Goal: Task Accomplishment & Management: Complete application form

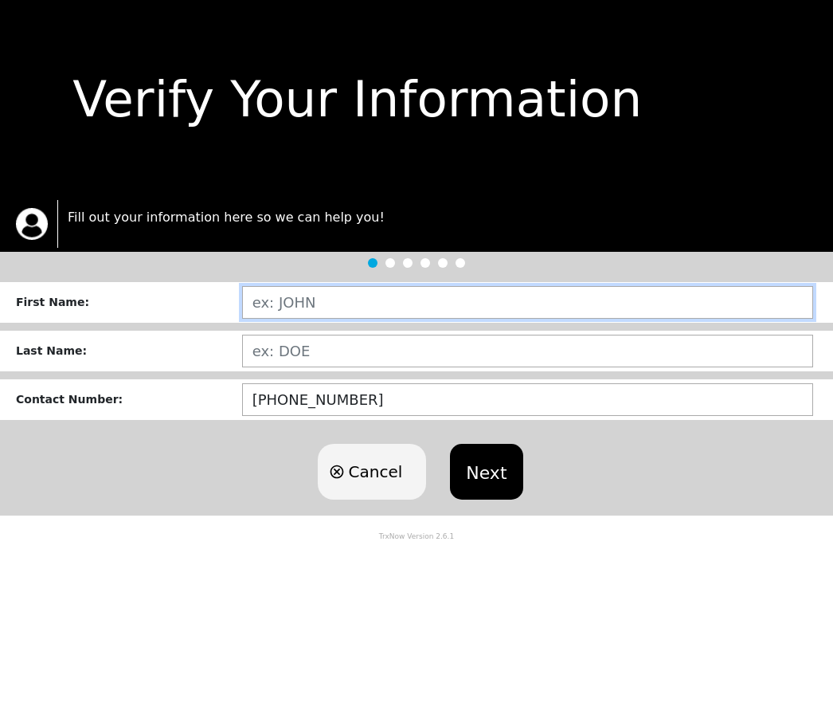
click at [334, 296] on input "text" at bounding box center [527, 302] width 571 height 33
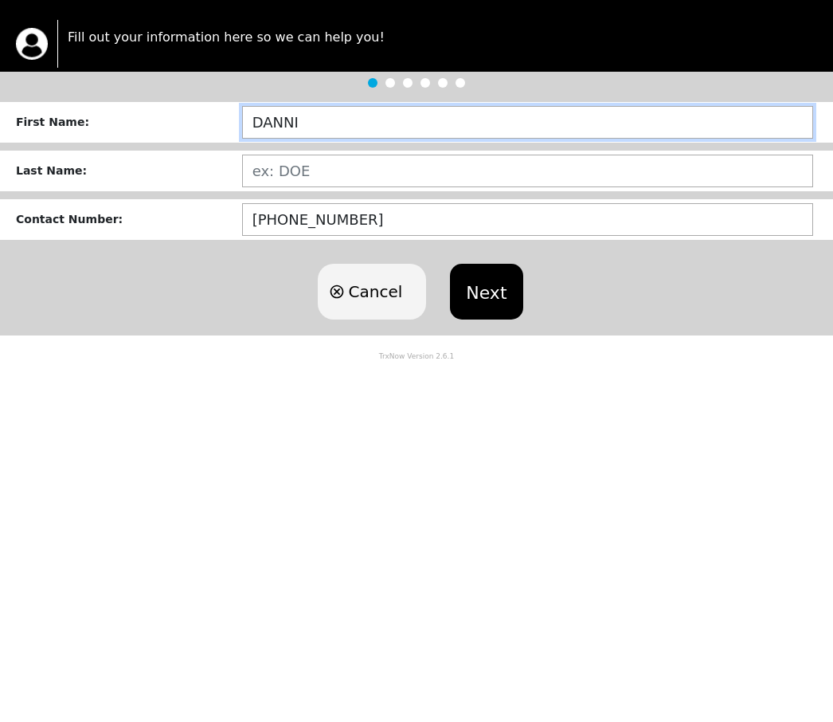
type input "[PERSON_NAME]"
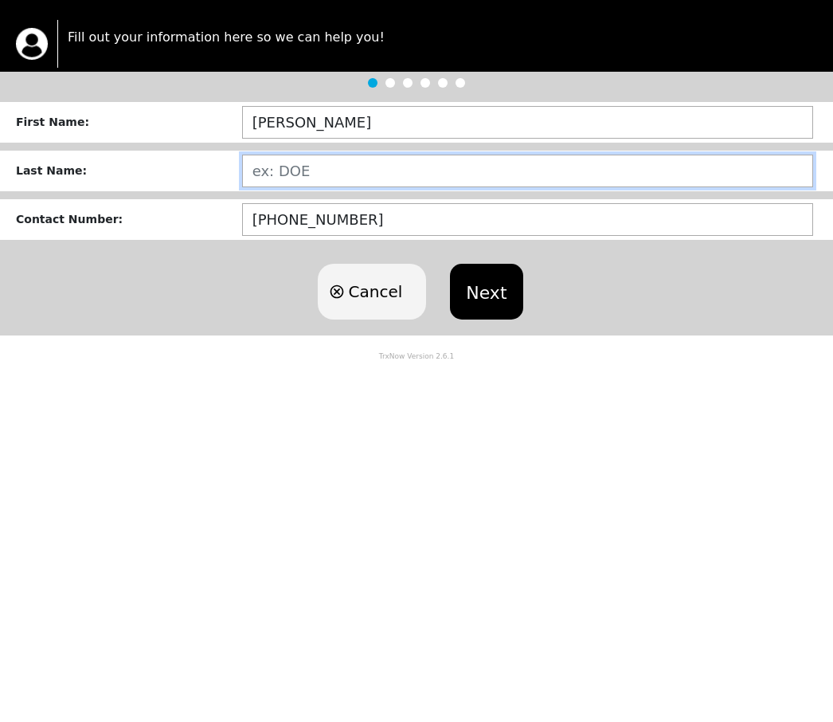
click at [308, 335] on input "text" at bounding box center [527, 351] width 571 height 33
type input "MARSHALL"
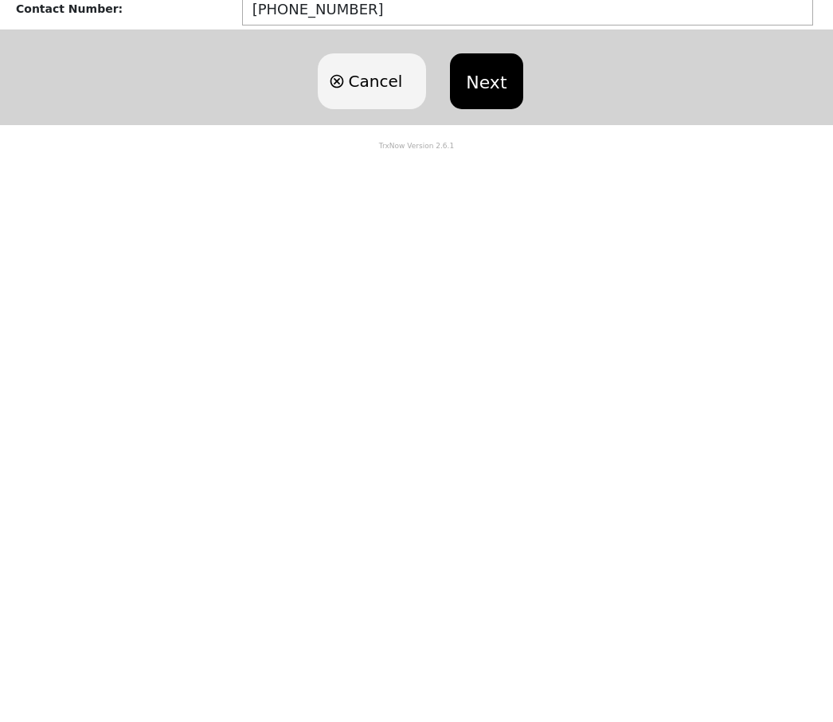
click at [486, 444] on button "Next" at bounding box center [486, 472] width 72 height 56
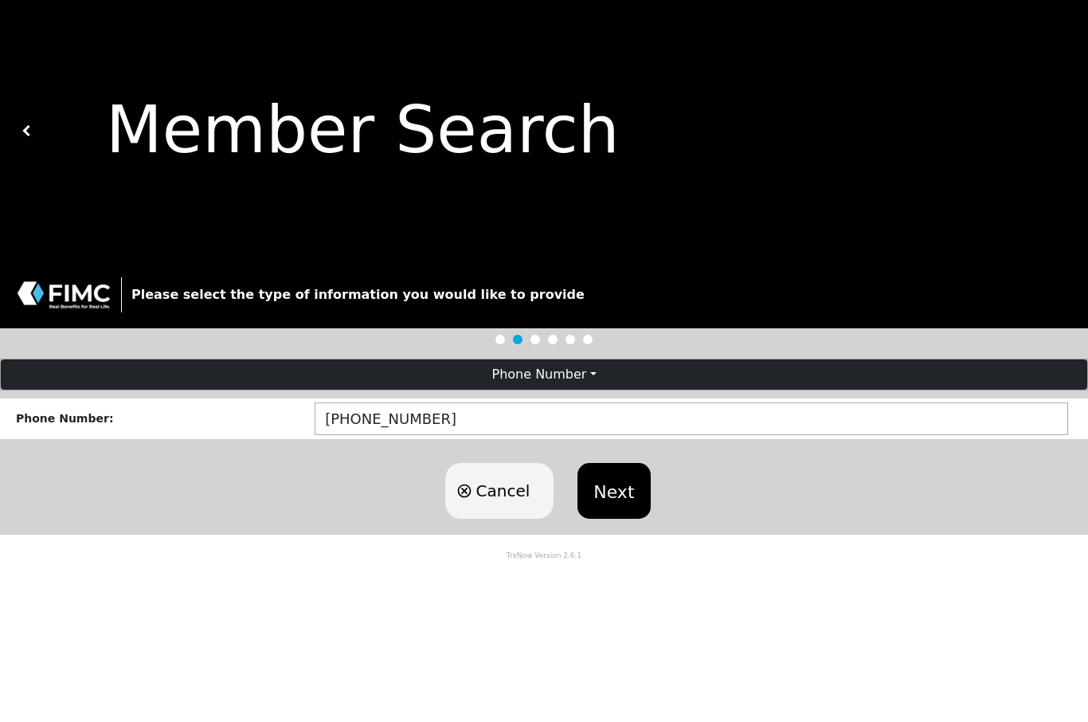
click at [624, 493] on button "Next" at bounding box center [614, 491] width 72 height 56
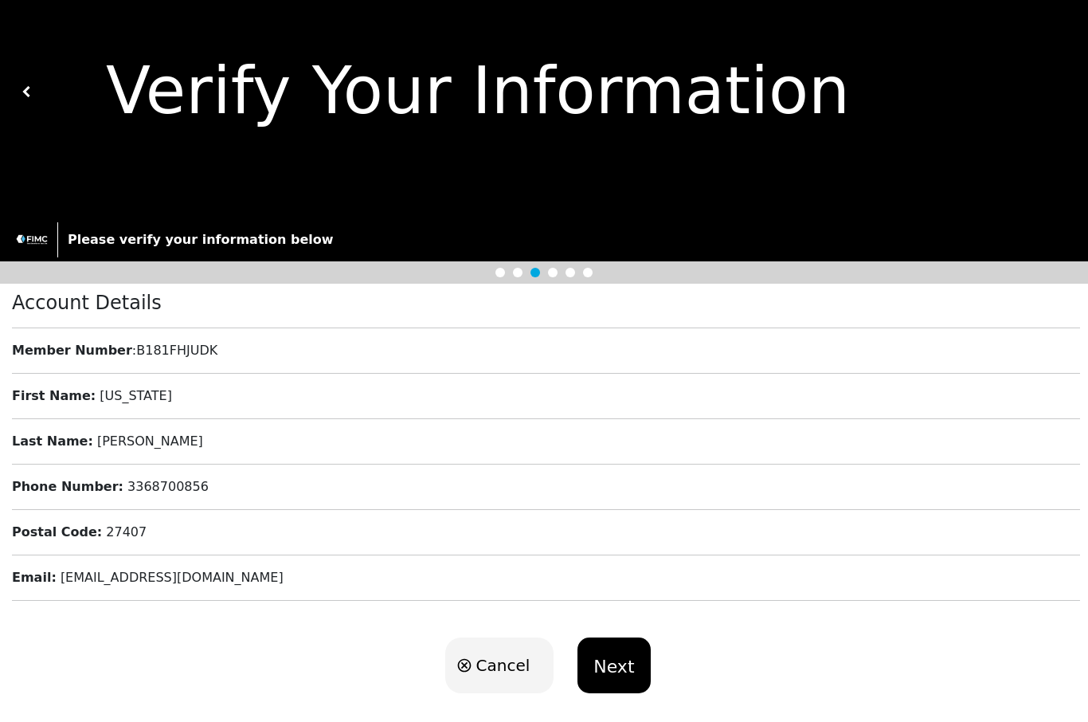
scroll to position [52, 0]
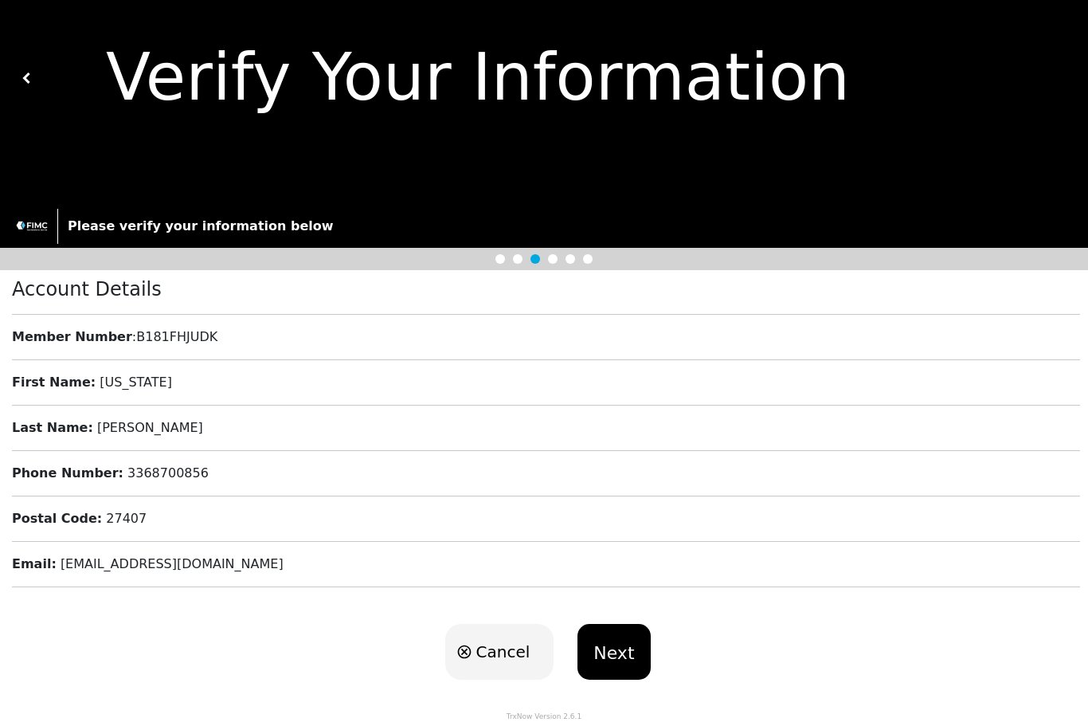
click at [607, 668] on button "Next" at bounding box center [614, 653] width 72 height 56
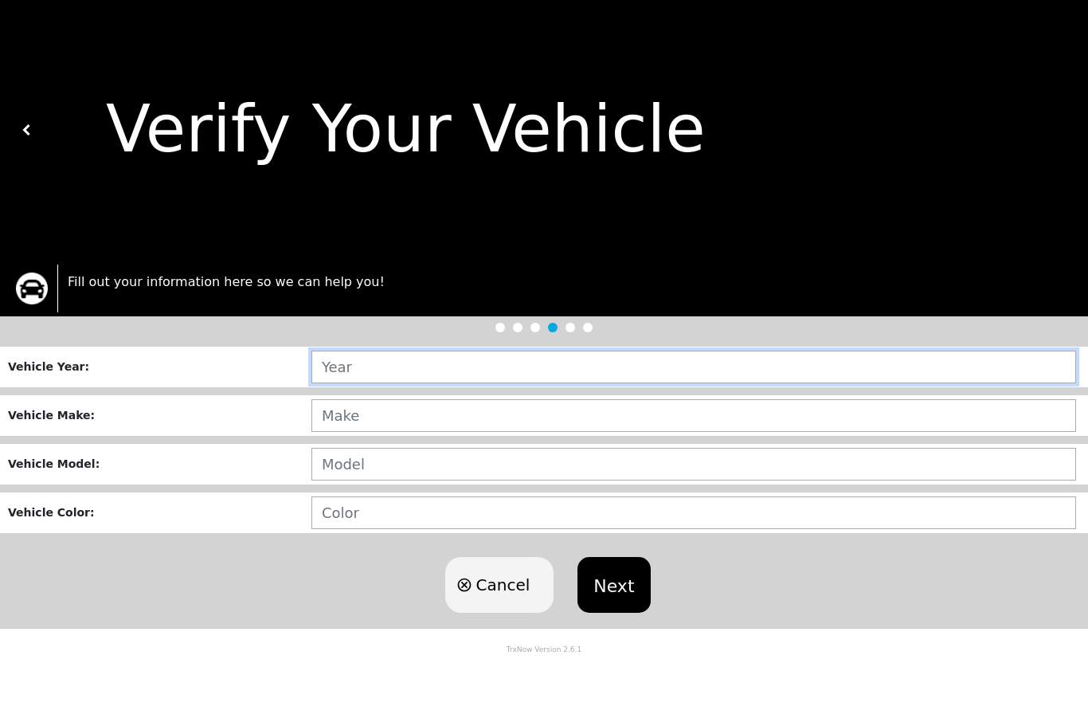
click at [399, 370] on input "text" at bounding box center [693, 367] width 765 height 33
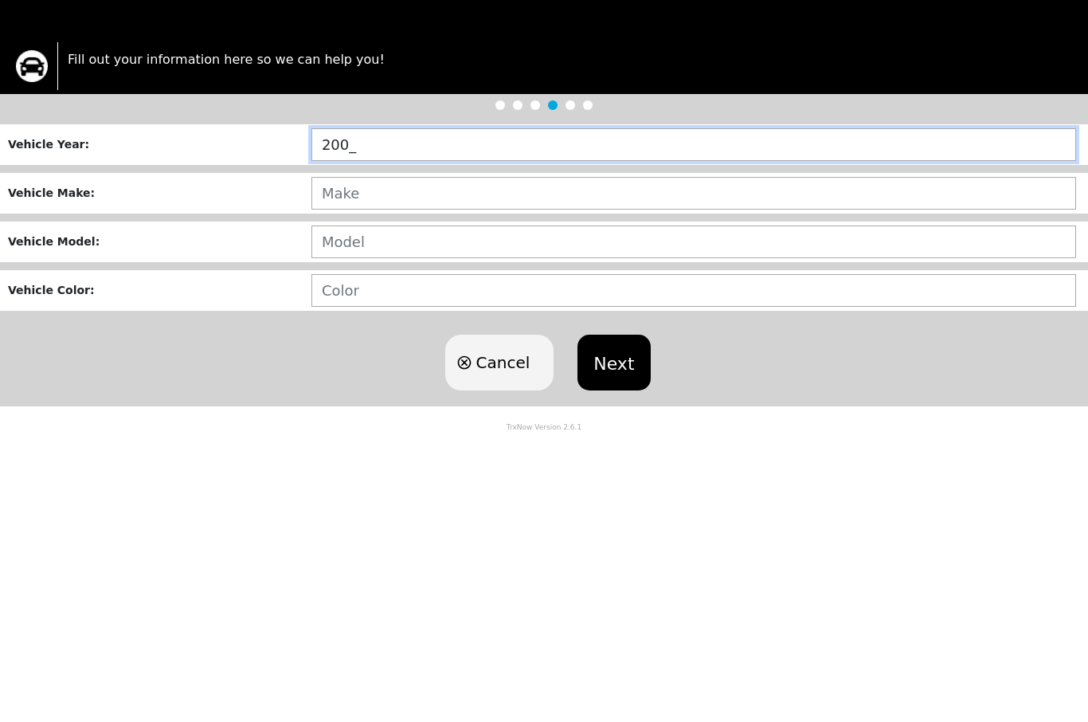
type input "2003"
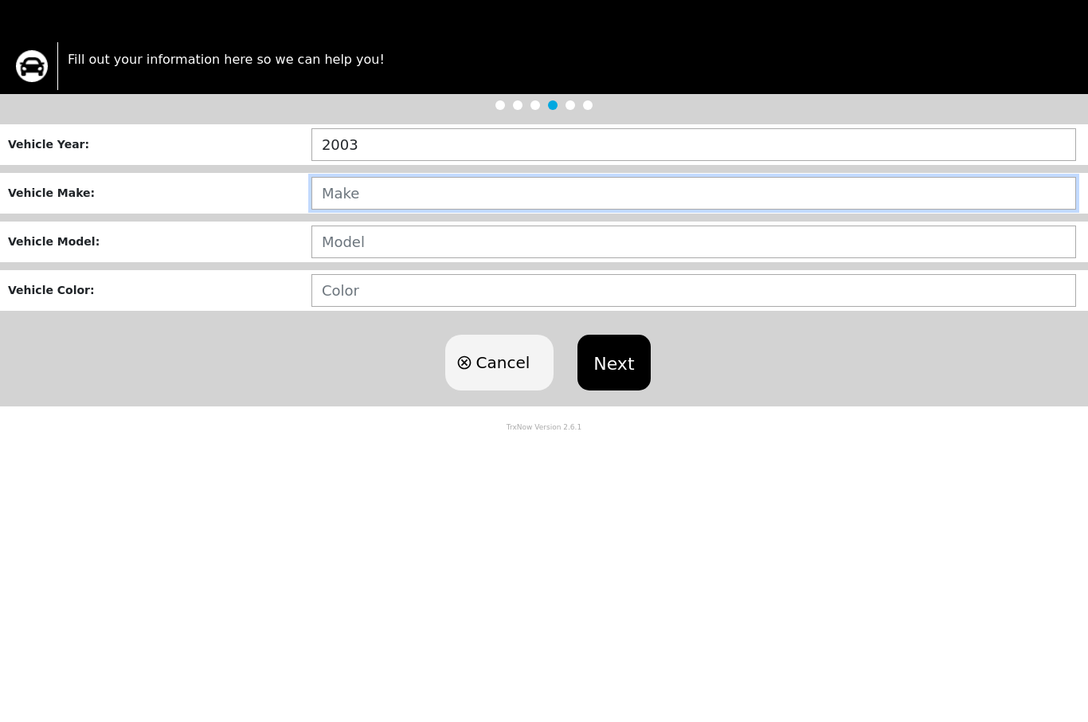
click at [382, 400] on input "text" at bounding box center [693, 416] width 765 height 33
type input "BMW"
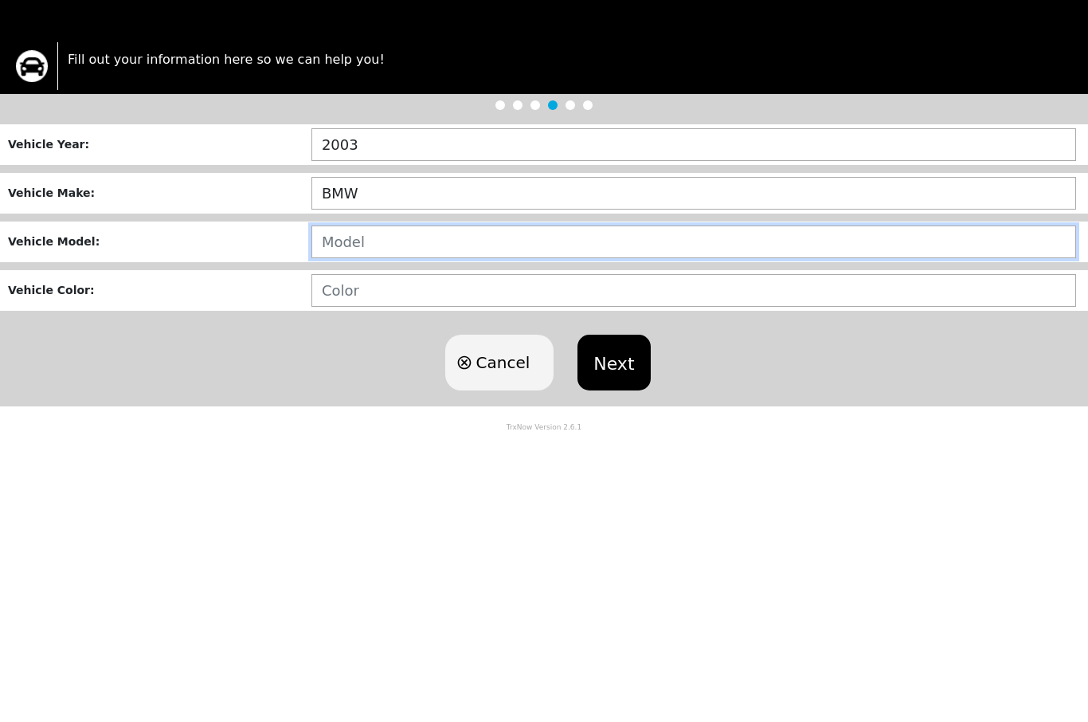
click at [380, 449] on input "text" at bounding box center [693, 465] width 765 height 33
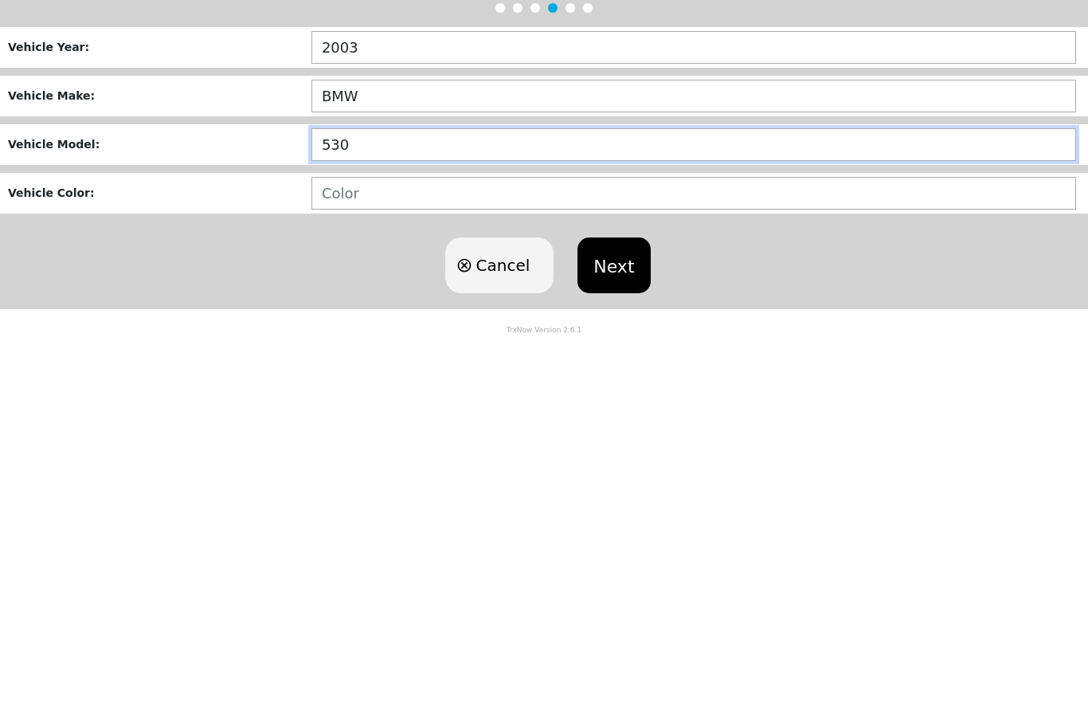
type input "530I"
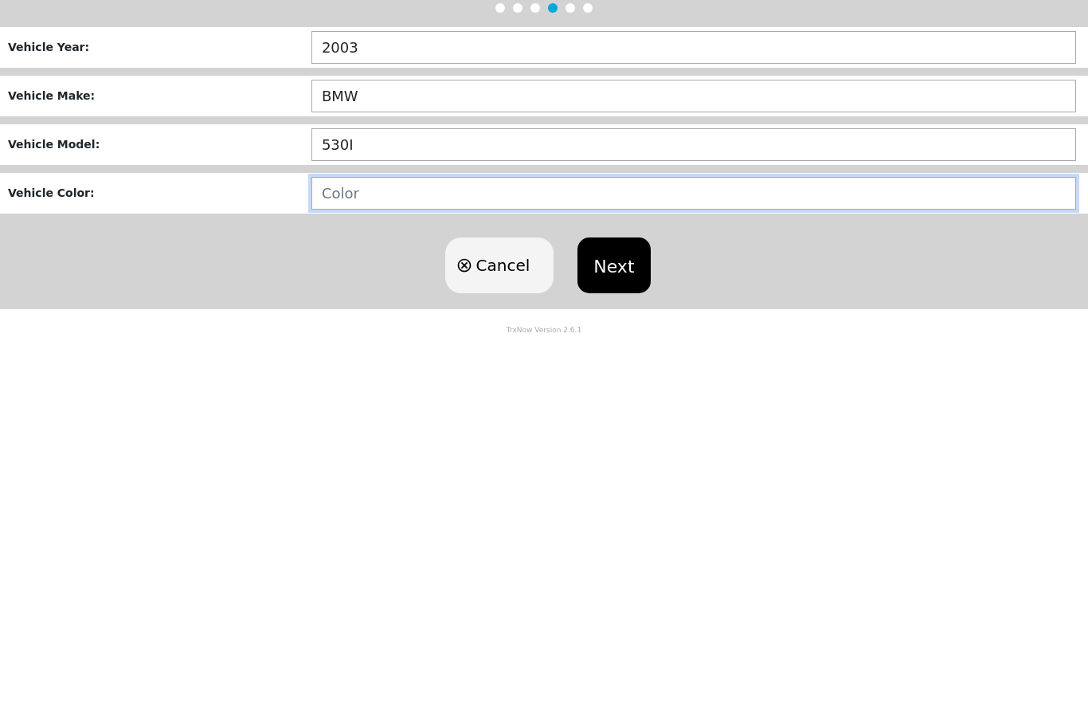
click at [368, 497] on input "text" at bounding box center [693, 513] width 765 height 33
type input "BLUE/GREY"
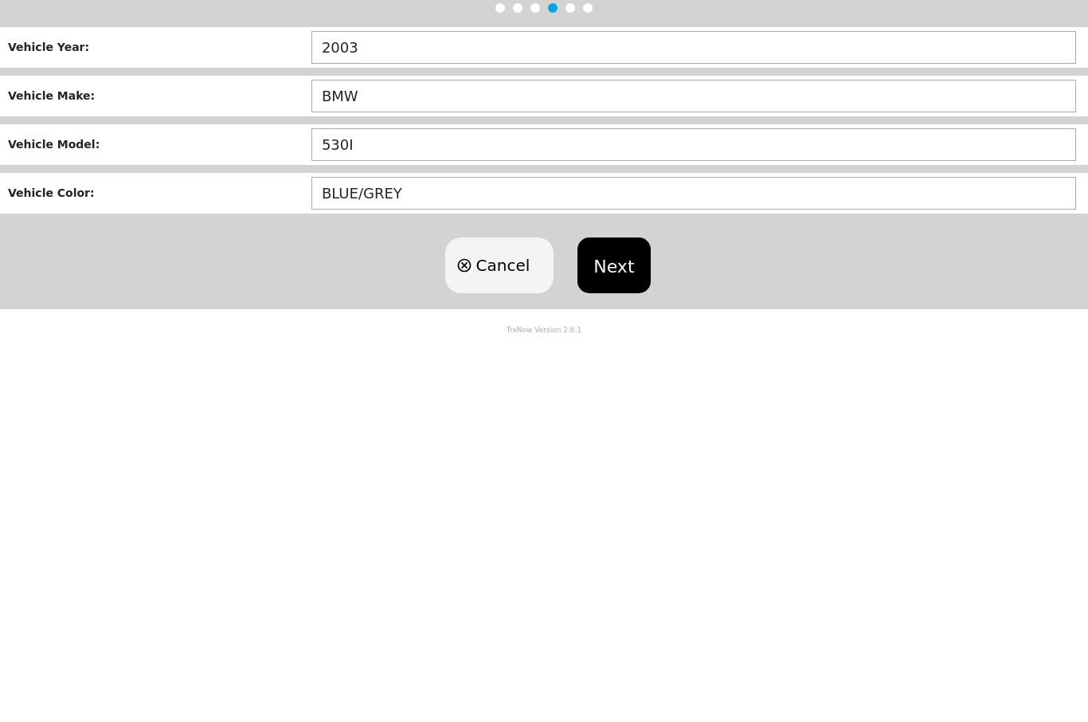
click at [612, 558] on button "Next" at bounding box center [614, 586] width 72 height 56
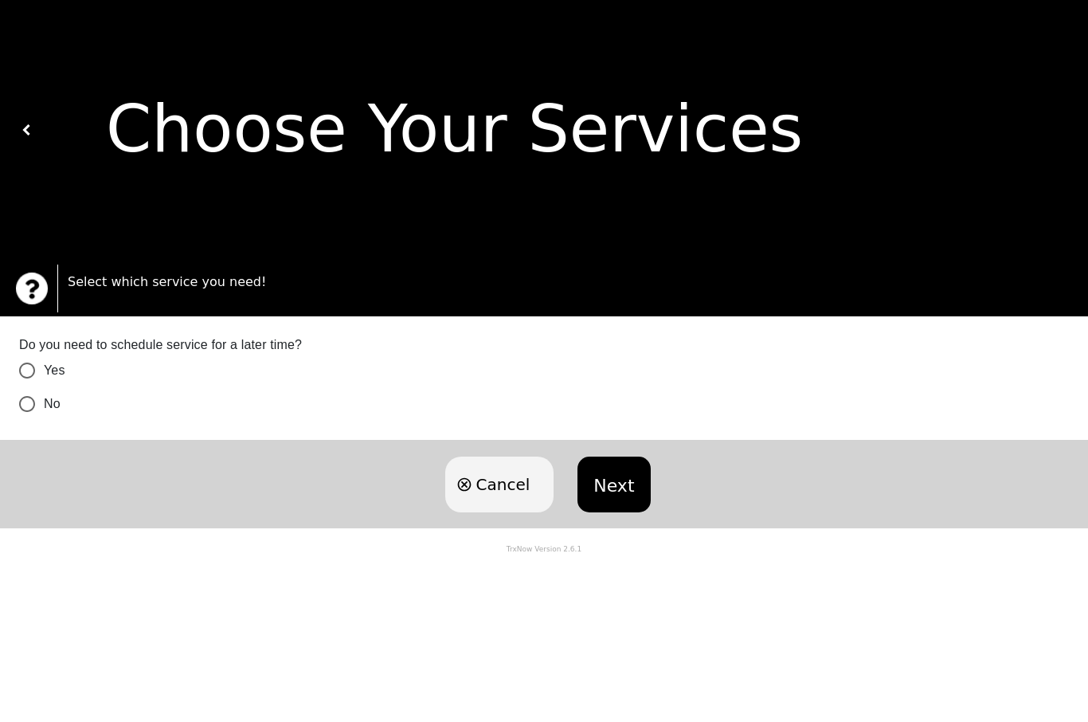
scroll to position [1, 0]
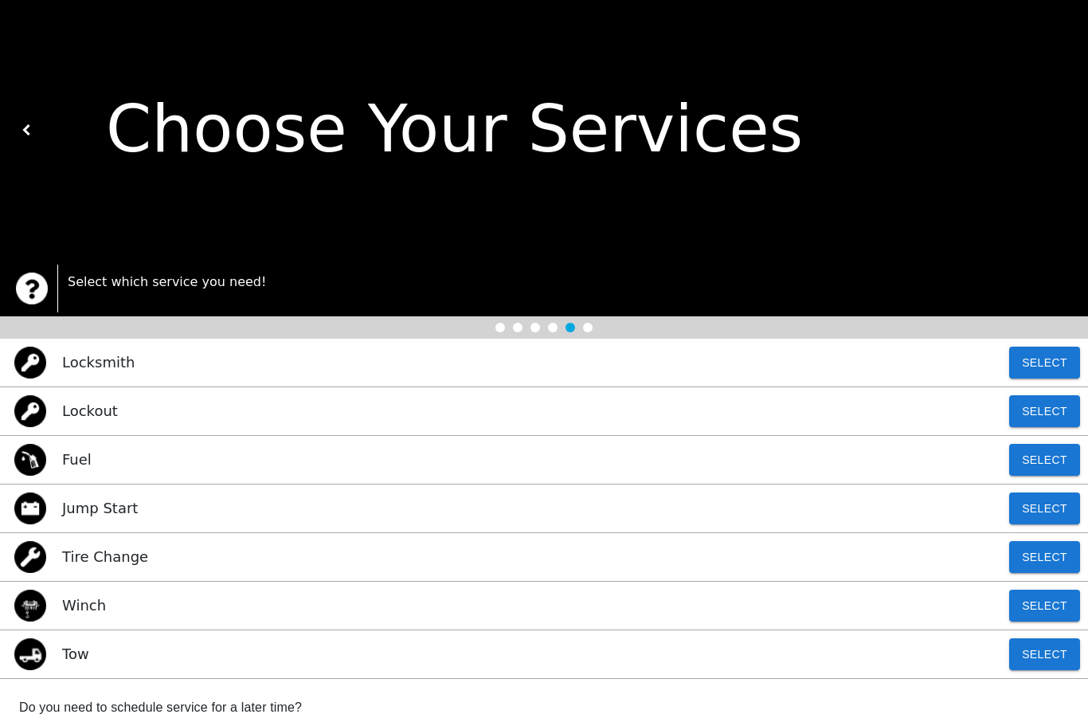
click at [832, 653] on button "Select" at bounding box center [1044, 654] width 71 height 32
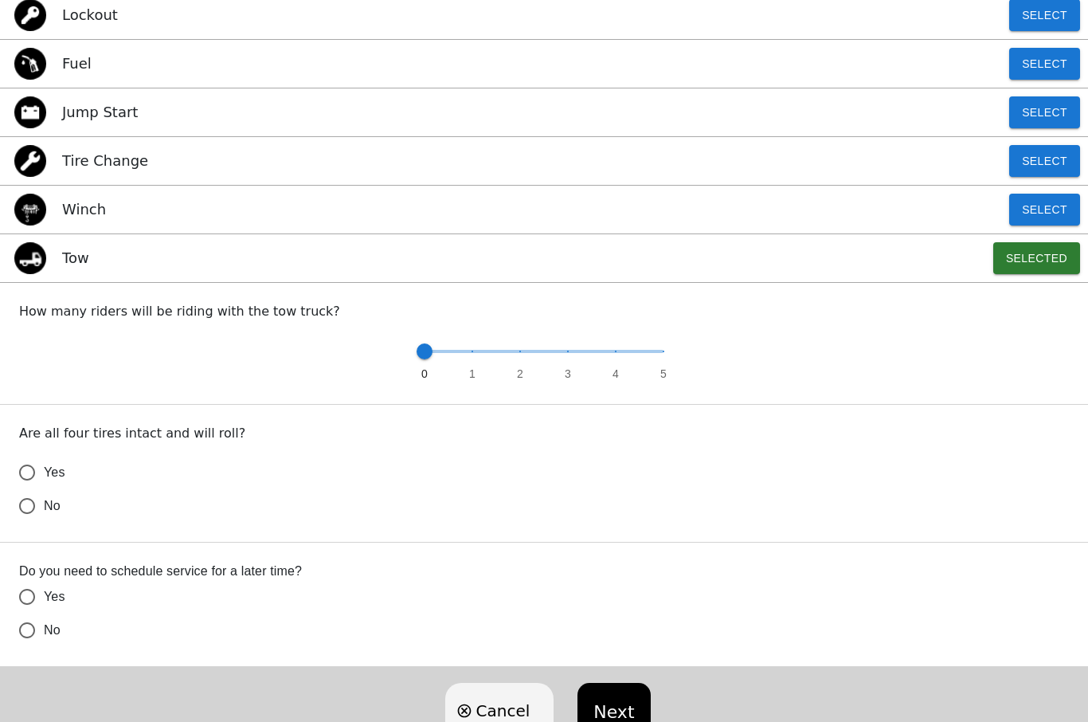
scroll to position [401, 0]
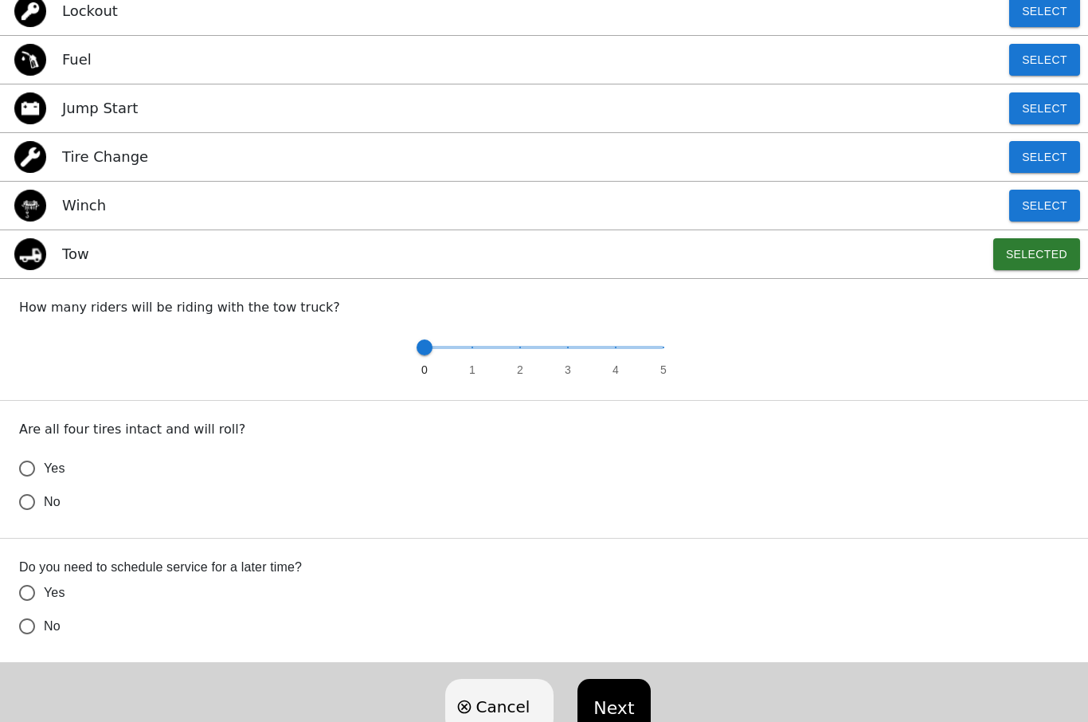
click at [39, 462] on input "Yes" at bounding box center [26, 468] width 33 height 33
radio input "false"
click at [39, 519] on input "No" at bounding box center [26, 501] width 33 height 33
radio input "false"
radio input "true"
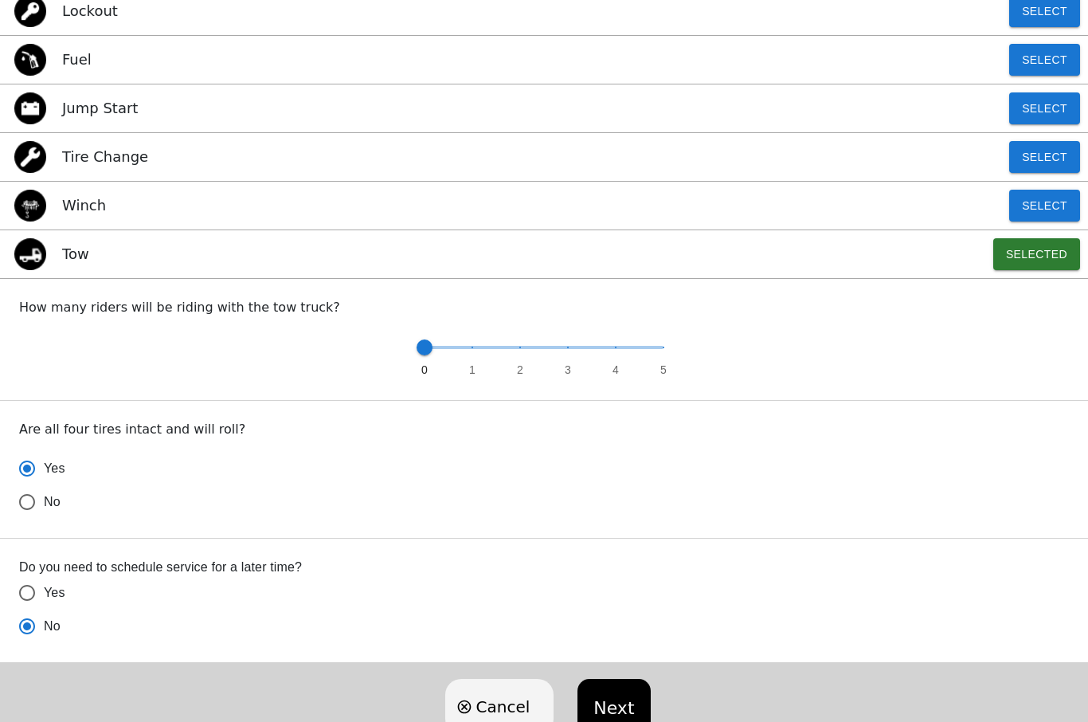
click at [625, 719] on button "Next" at bounding box center [614, 707] width 72 height 56
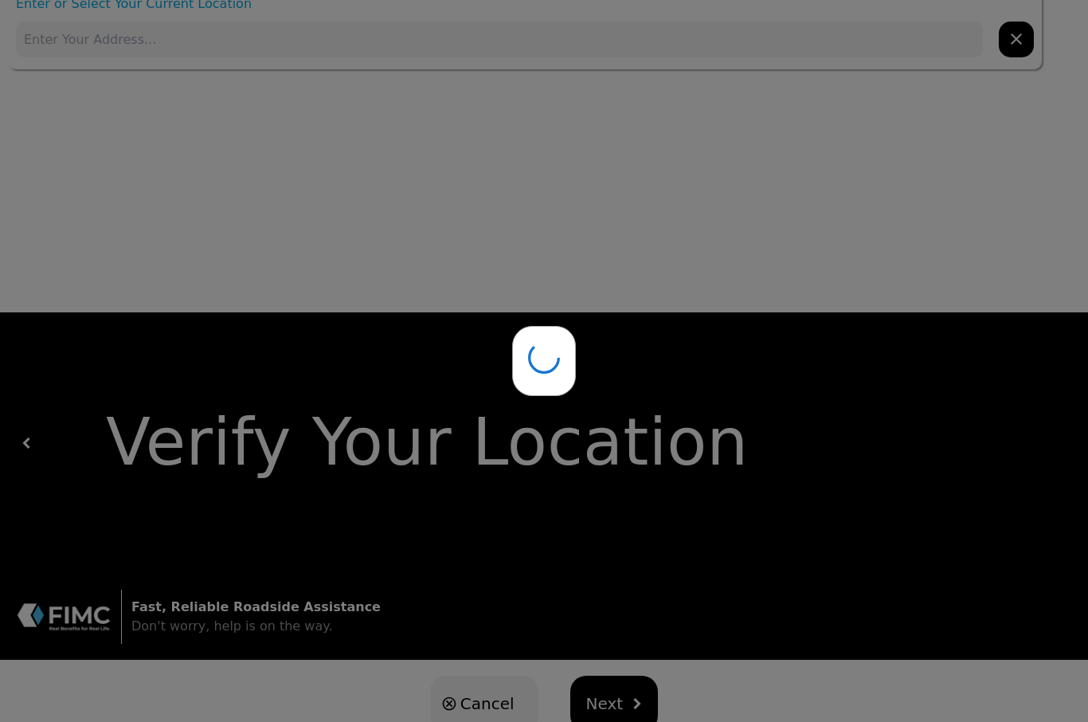
scroll to position [26, 0]
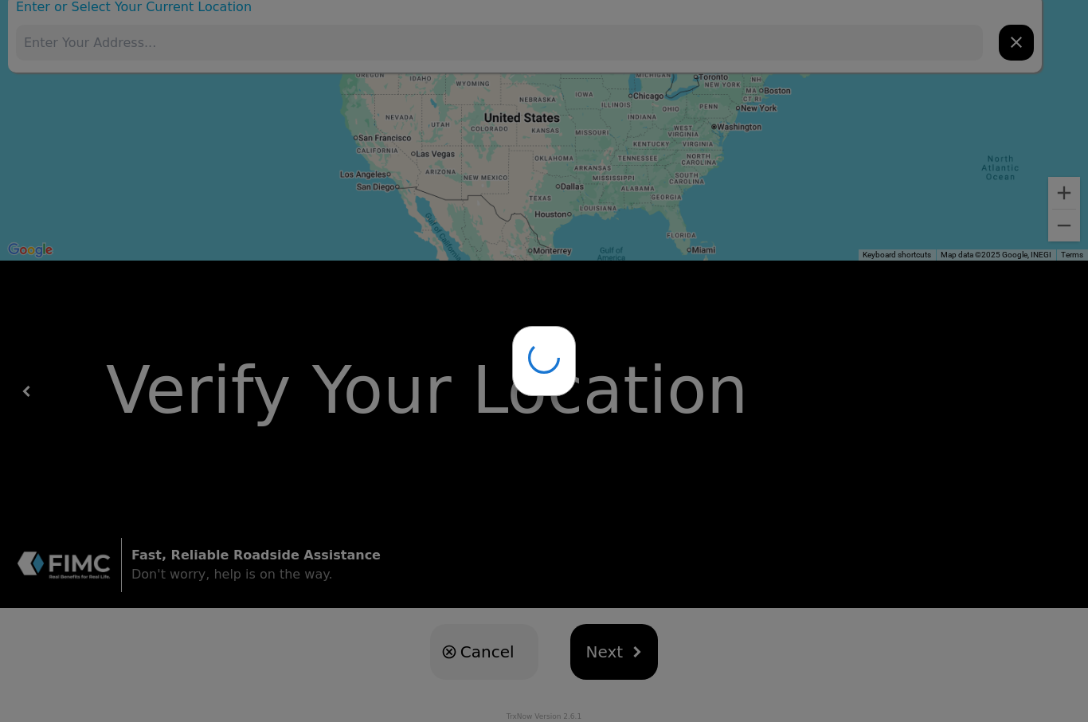
type input "5102 Windermere Dr, Greensboro, NC 27407, USA"
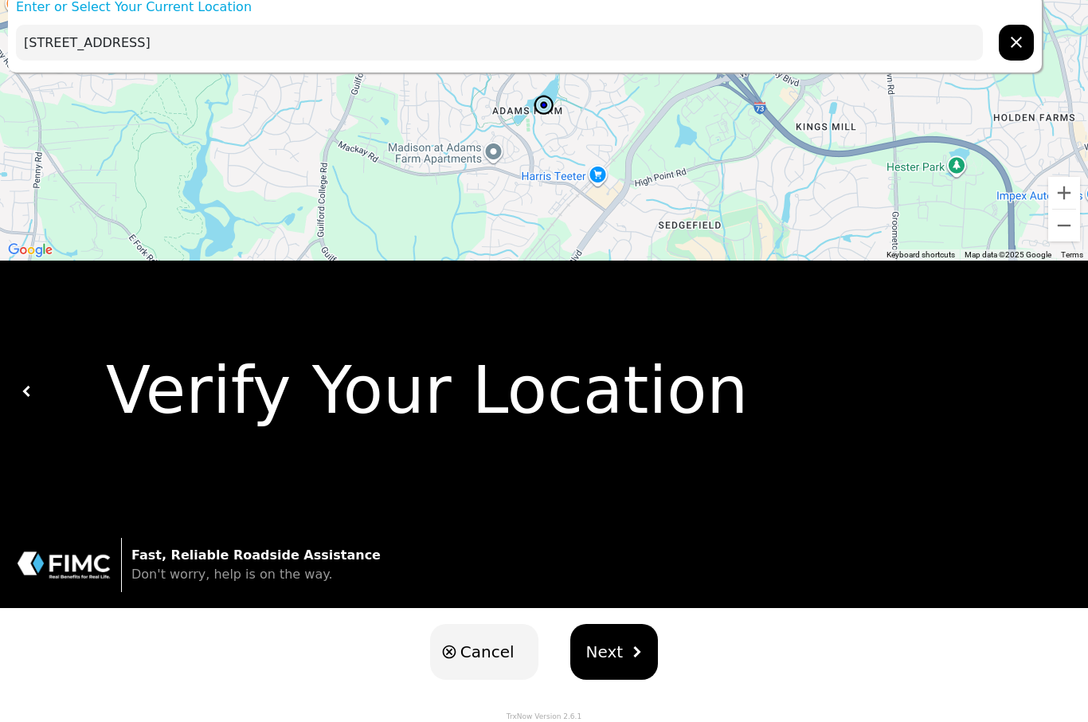
click at [612, 652] on span "Next" at bounding box center [604, 652] width 37 height 24
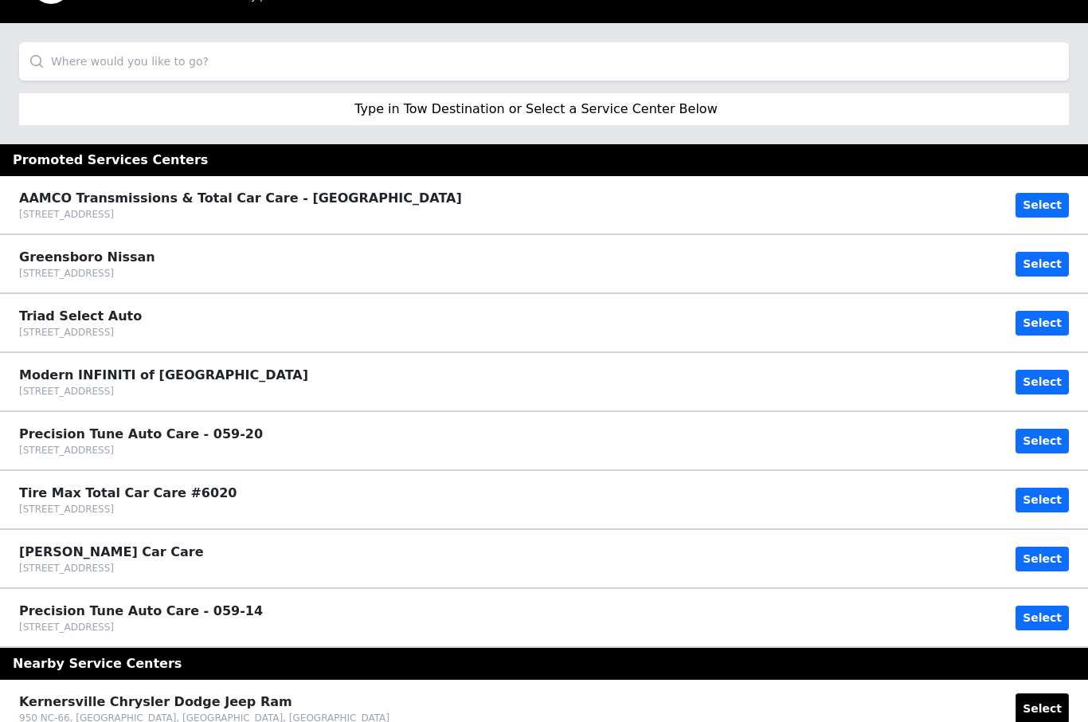
scroll to position [0, 0]
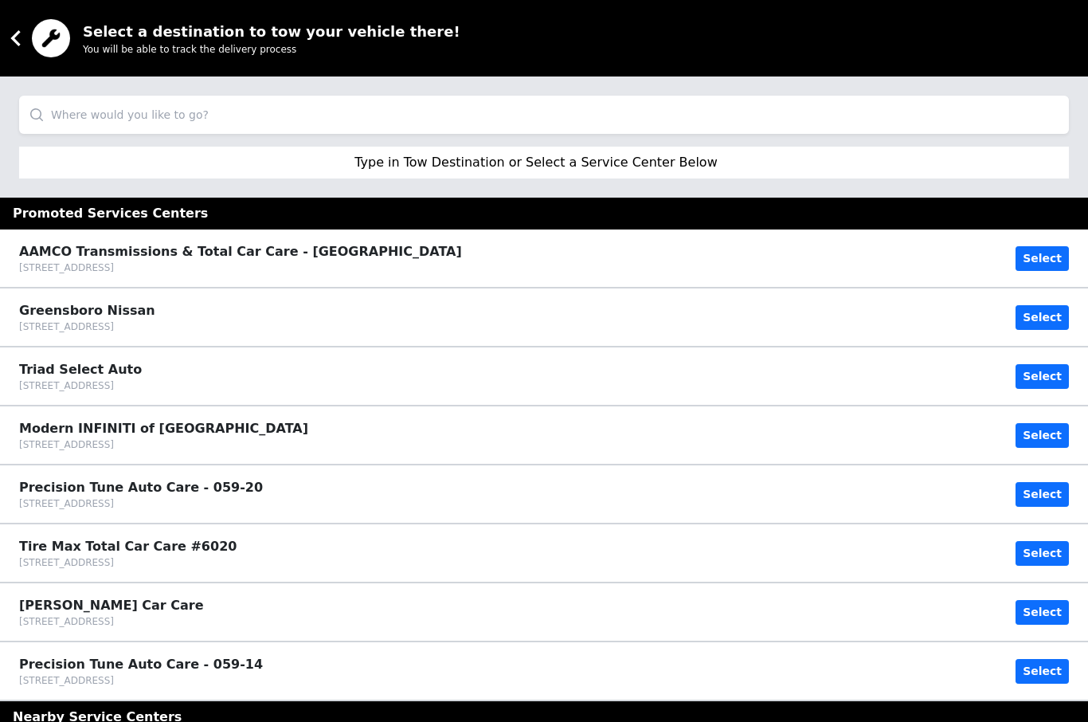
click at [225, 129] on input "search" at bounding box center [544, 115] width 1050 height 38
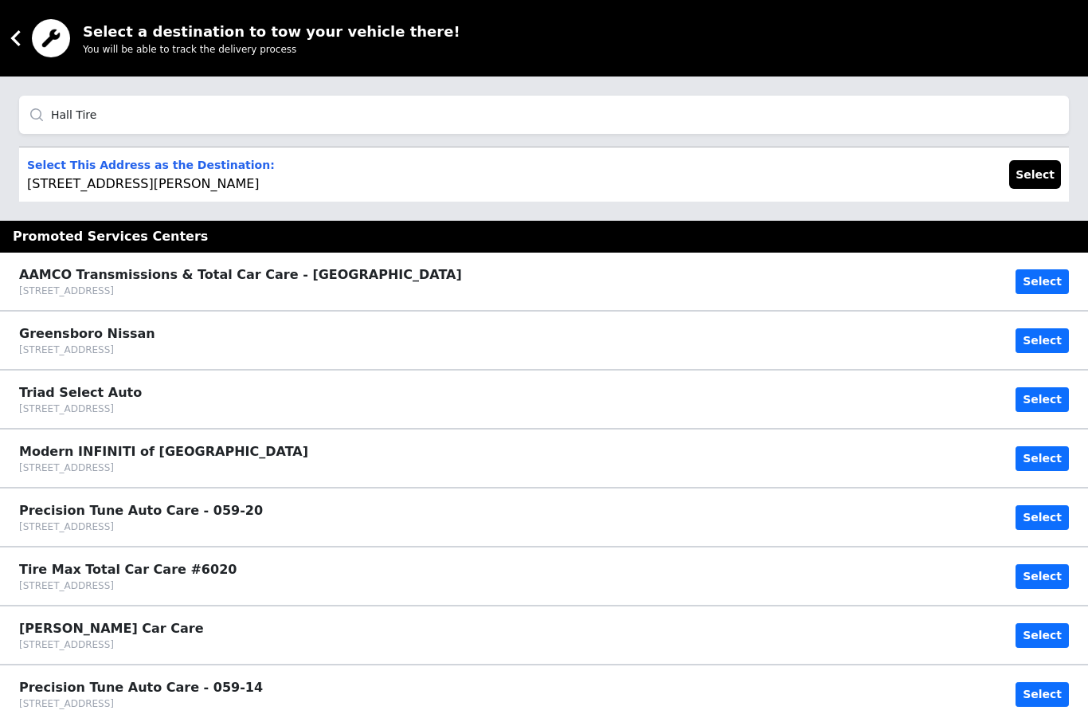
type input "Hall Tire"
click at [832, 174] on button "Select" at bounding box center [1035, 174] width 52 height 29
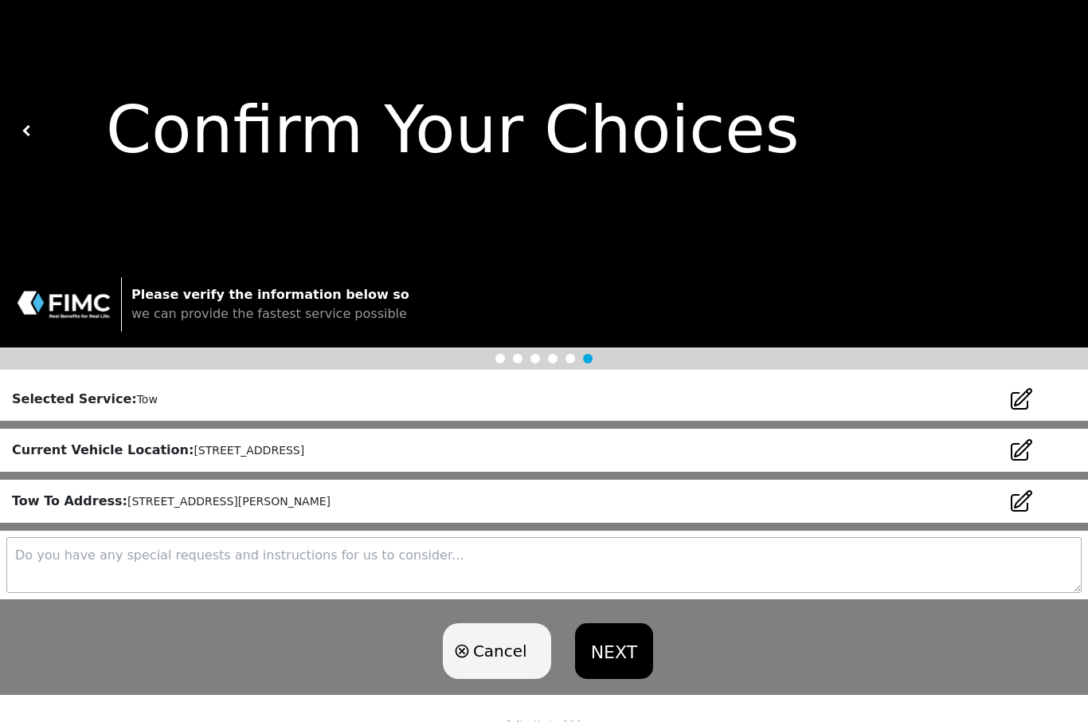
click at [323, 566] on textarea at bounding box center [543, 565] width 1075 height 56
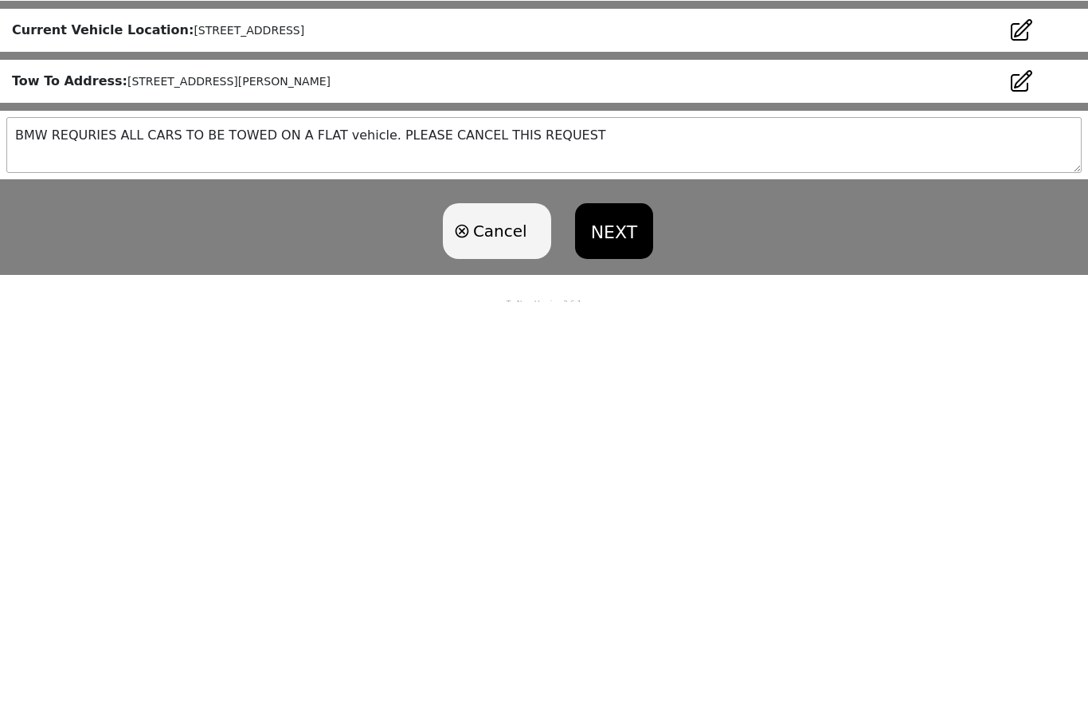
click at [526, 537] on textarea "BMW REQURIES ALL CARS TO BE TOWED ON A FLAT vehicle. PLEASE CANCEL THIS REQUEST" at bounding box center [543, 565] width 1075 height 56
click at [606, 537] on textarea "BMW REQURIES ALL CARS TO BE TOWED ON A FLAT vehicle. PLEASE CANCEL MY REQUEST" at bounding box center [543, 565] width 1075 height 56
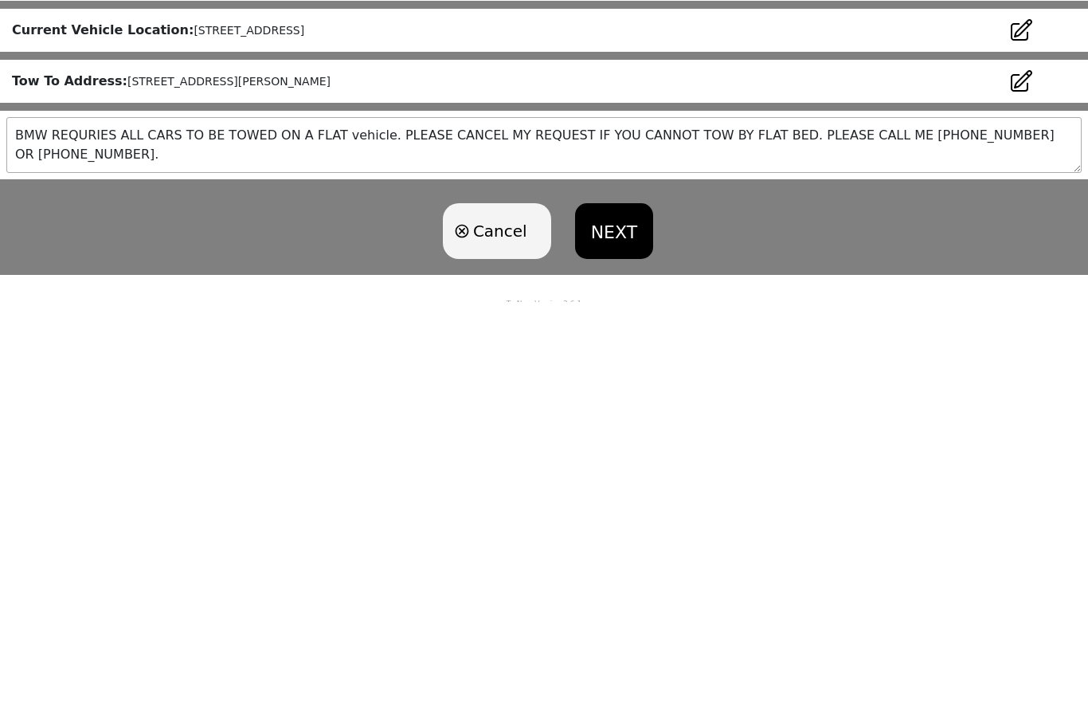
click at [338, 537] on textarea "BMW REQURIES ALL CARS TO BE TOWED ON A FLAT vehicle. PLEASE CANCEL MY REQUEST I…" at bounding box center [543, 565] width 1075 height 56
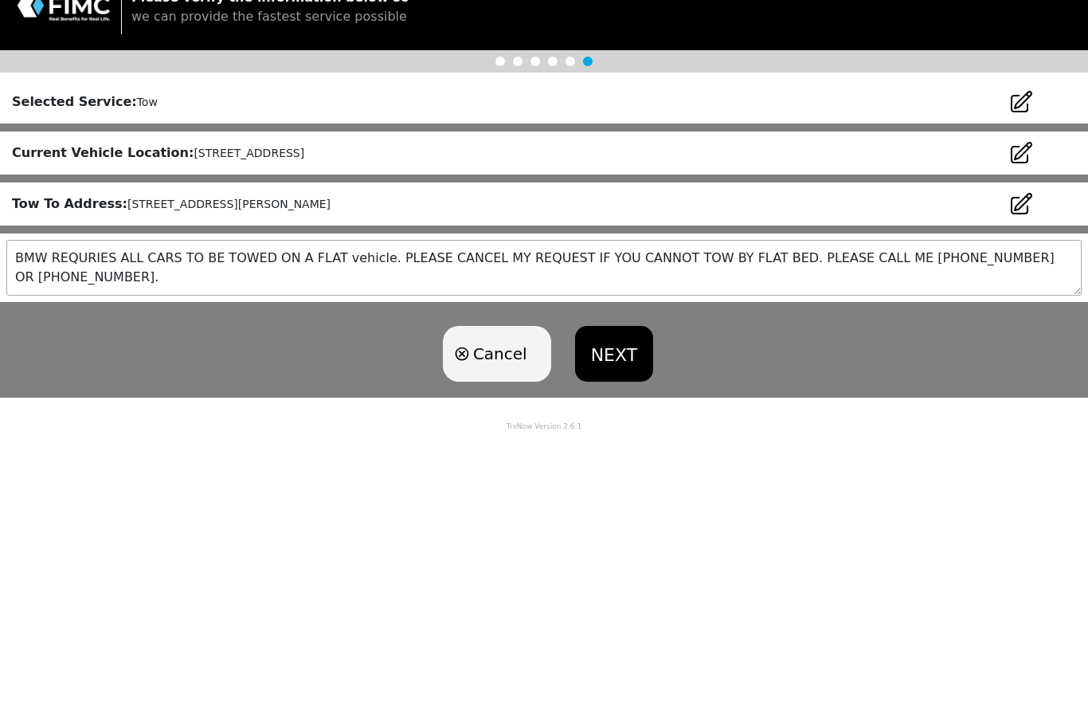
click at [334, 530] on textarea "BMW REQURIES ALL CARS TO BE TOWED ON A FLAT vehicle. PLEASE CANCEL MY REQUEST I…" at bounding box center [543, 558] width 1075 height 56
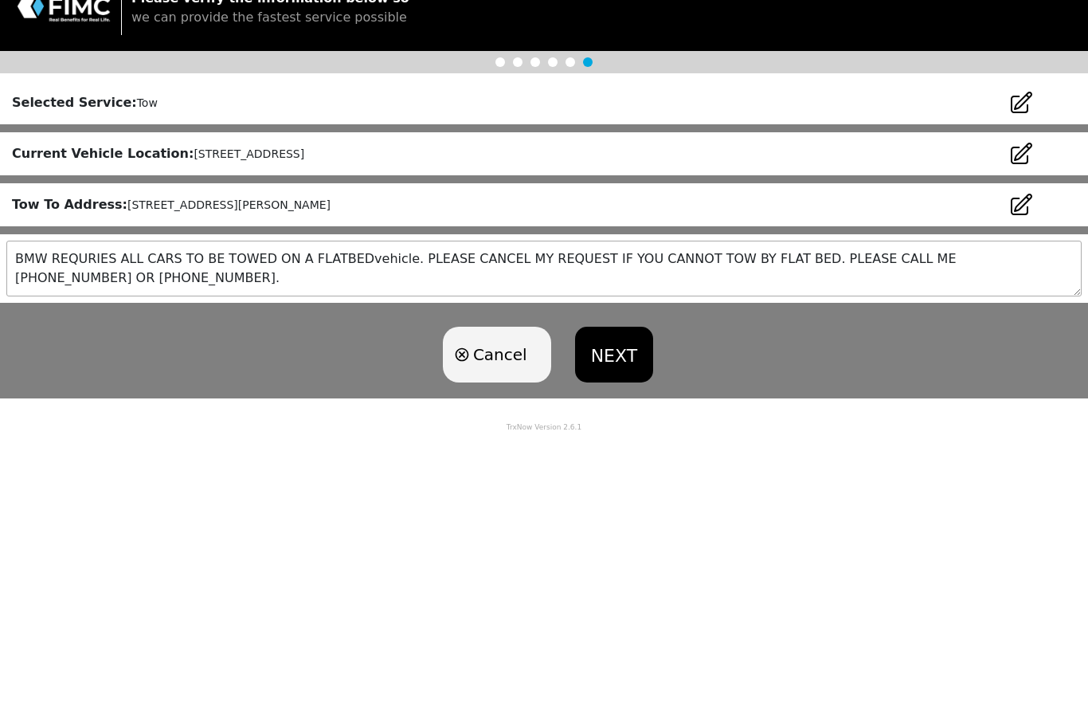
type textarea "BMW REQURIES ALL CARS TO BE TOWED ON A FLATBED vehicle. PLEASE CANCEL MY REQUES…"
click at [754, 530] on textarea "BMW REQURIES ALL CARS TO BE TOWED ON A FLATBED vehicle. PLEASE CANCEL MY REQUES…" at bounding box center [543, 558] width 1075 height 56
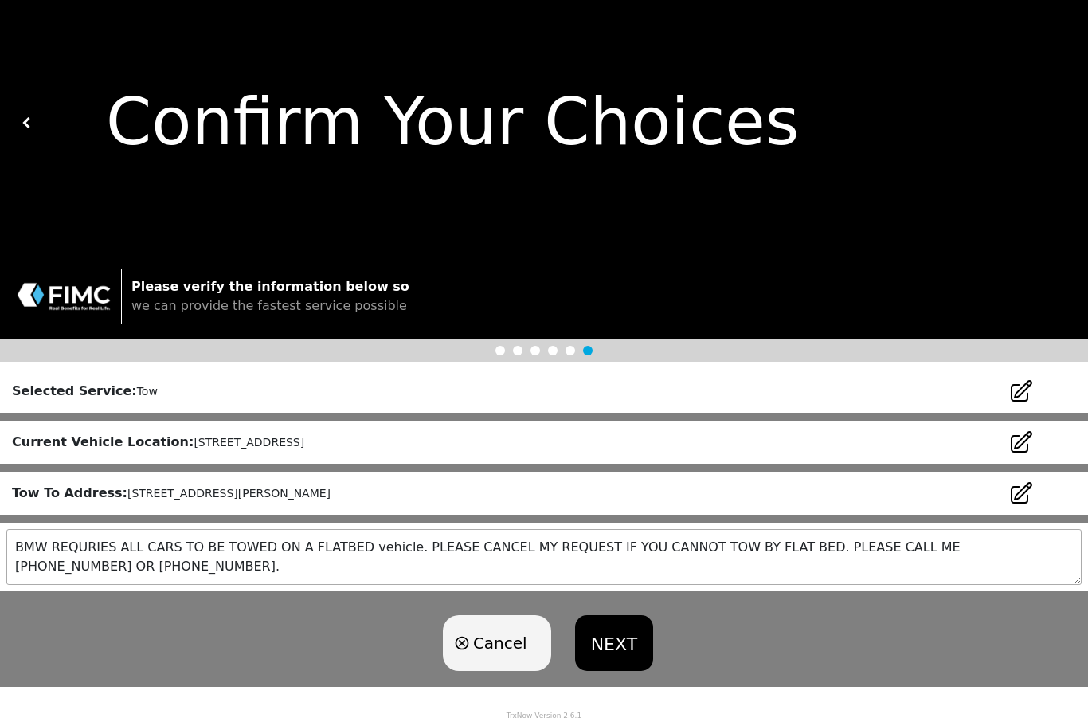
click at [613, 640] on button "NEXT" at bounding box center [614, 644] width 78 height 56
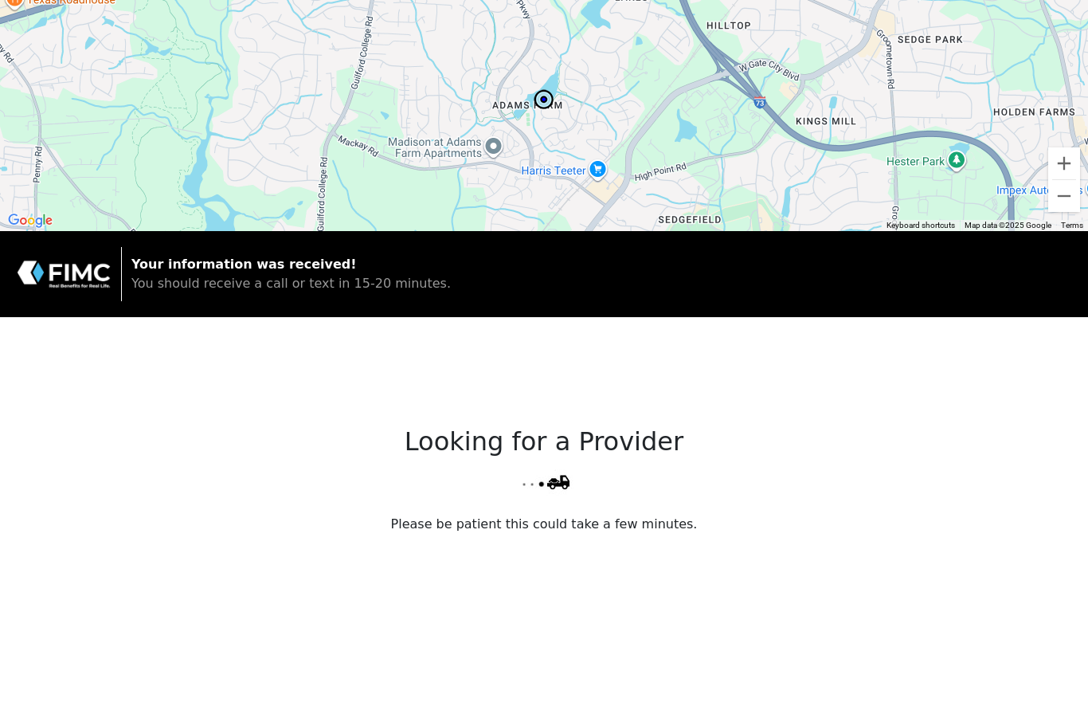
scroll to position [0, 0]
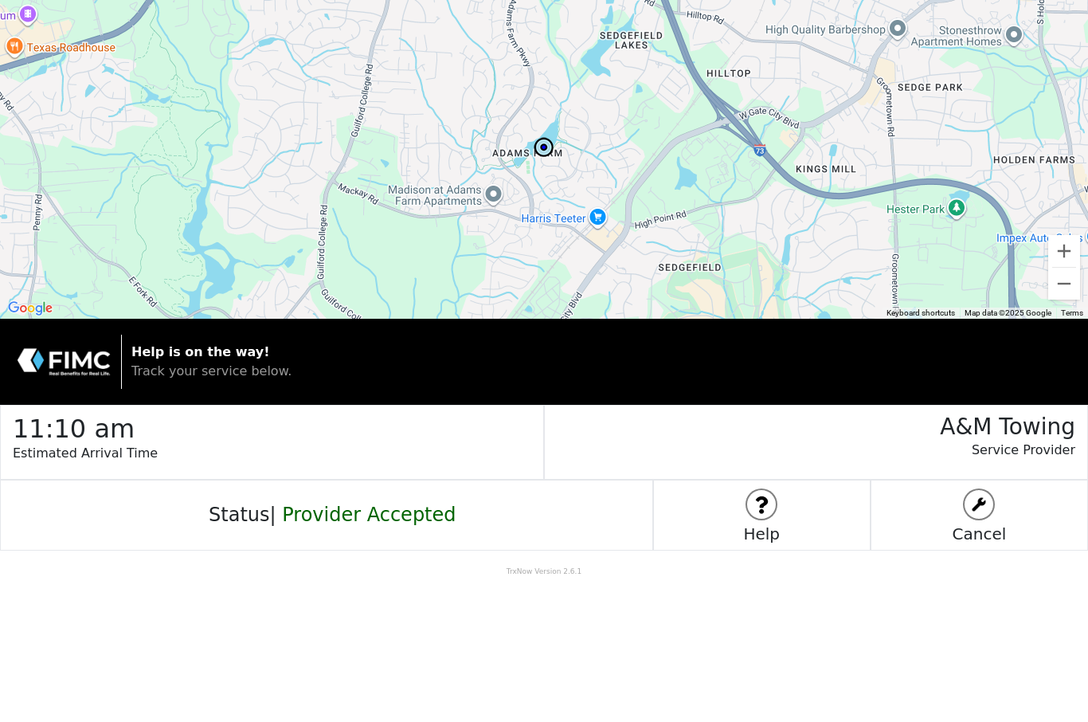
click at [389, 520] on span "Provider Accepted" at bounding box center [369, 514] width 174 height 22
click at [402, 516] on span "Provider Accepted" at bounding box center [369, 514] width 174 height 22
